Goal: Transaction & Acquisition: Book appointment/travel/reservation

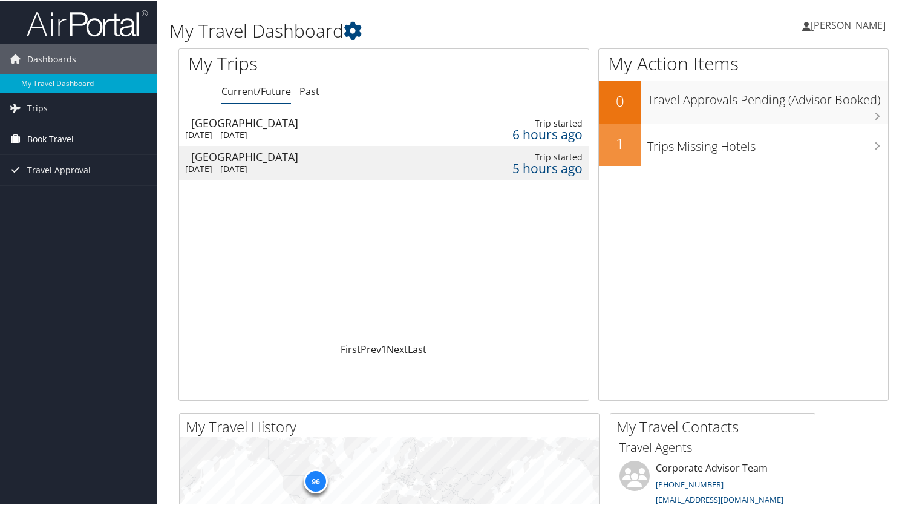
click at [45, 137] on span "Book Travel" at bounding box center [50, 138] width 47 height 30
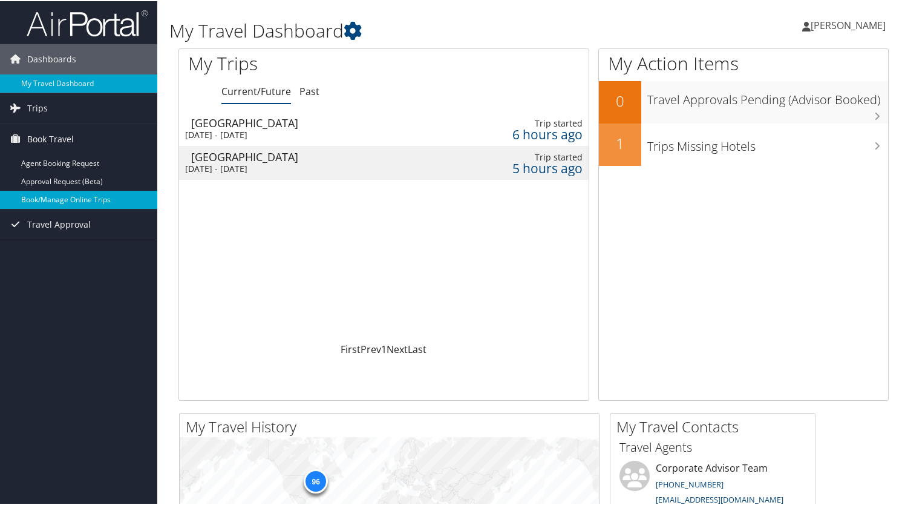
click at [74, 203] on link "Book/Manage Online Trips" at bounding box center [78, 198] width 157 height 18
